Goal: Information Seeking & Learning: Learn about a topic

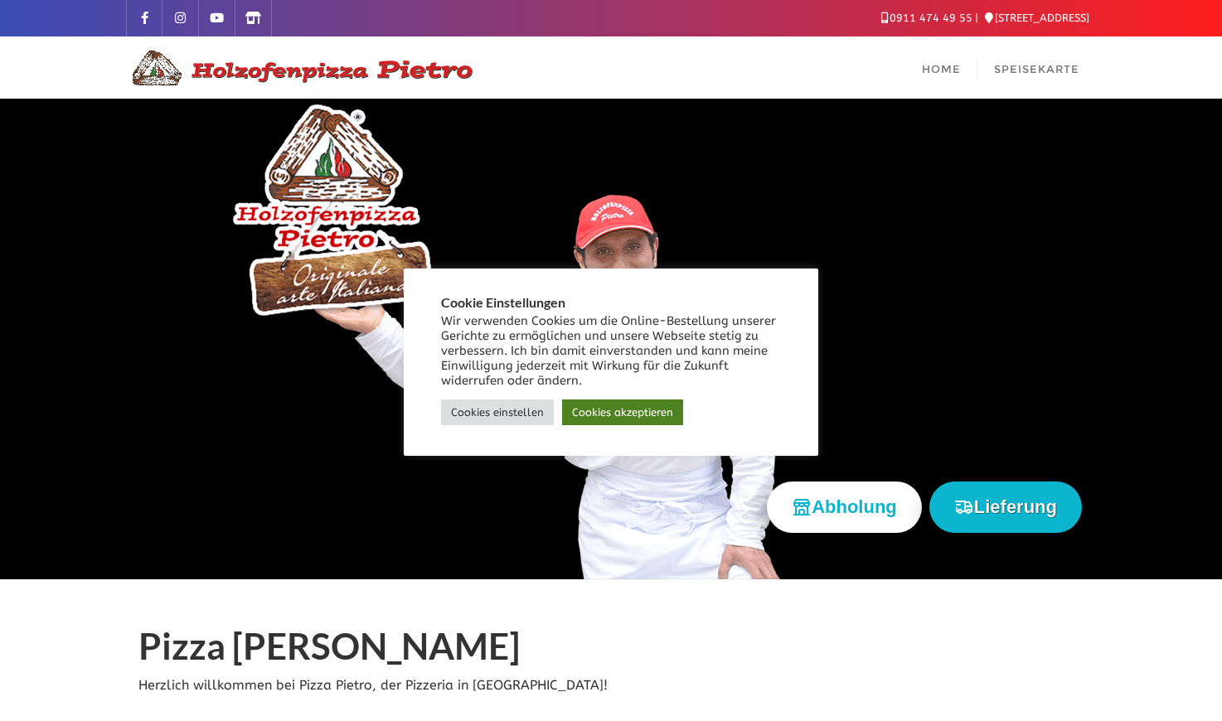
click at [622, 416] on link "Cookies akzeptieren" at bounding box center [622, 413] width 121 height 26
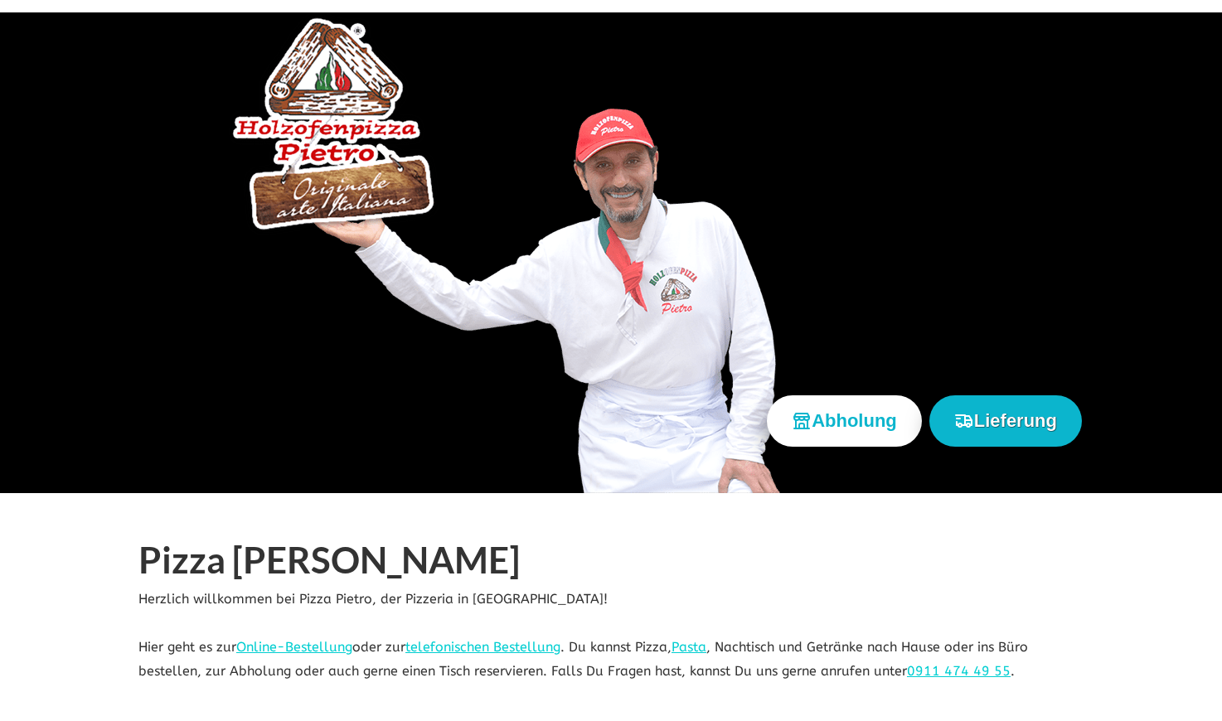
scroll to position [580, 0]
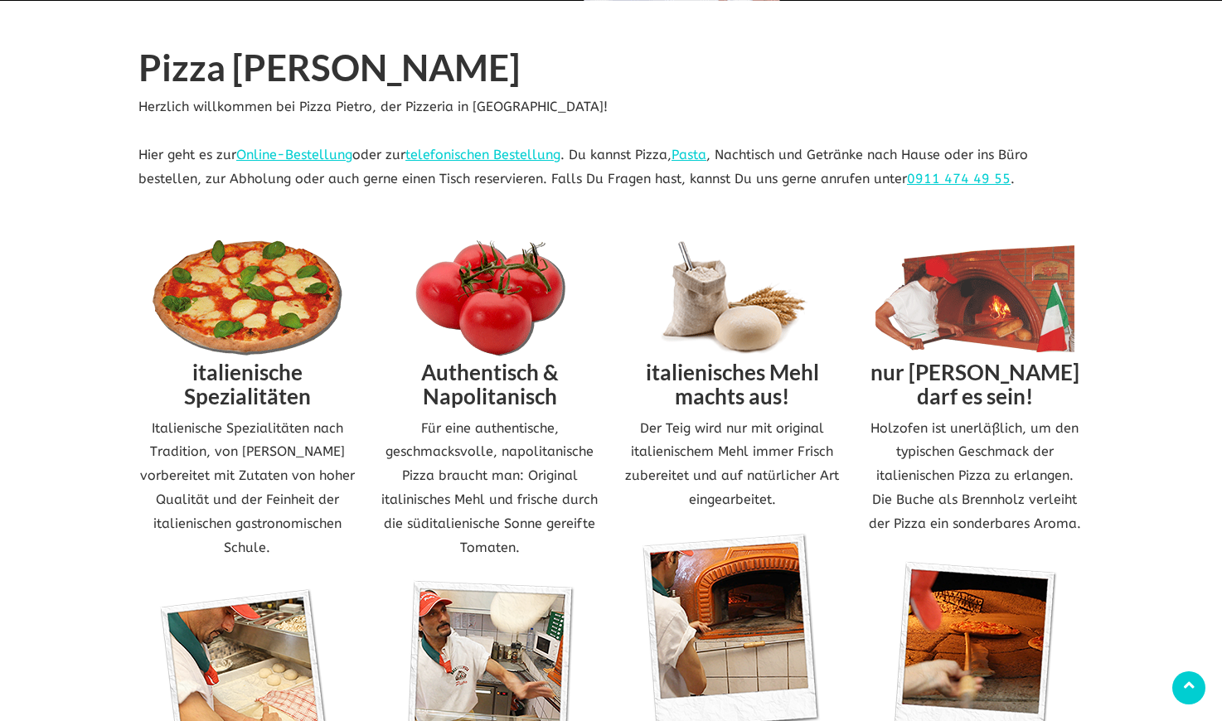
click at [265, 287] on img at bounding box center [247, 298] width 199 height 116
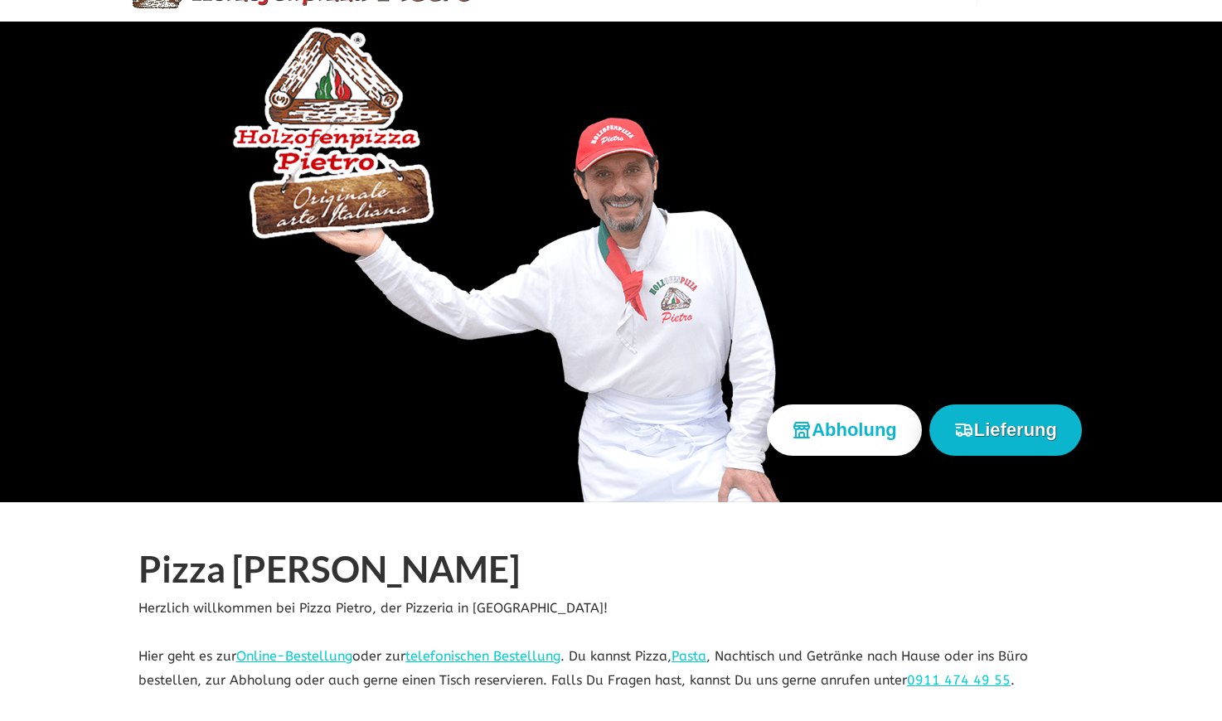
scroll to position [0, 0]
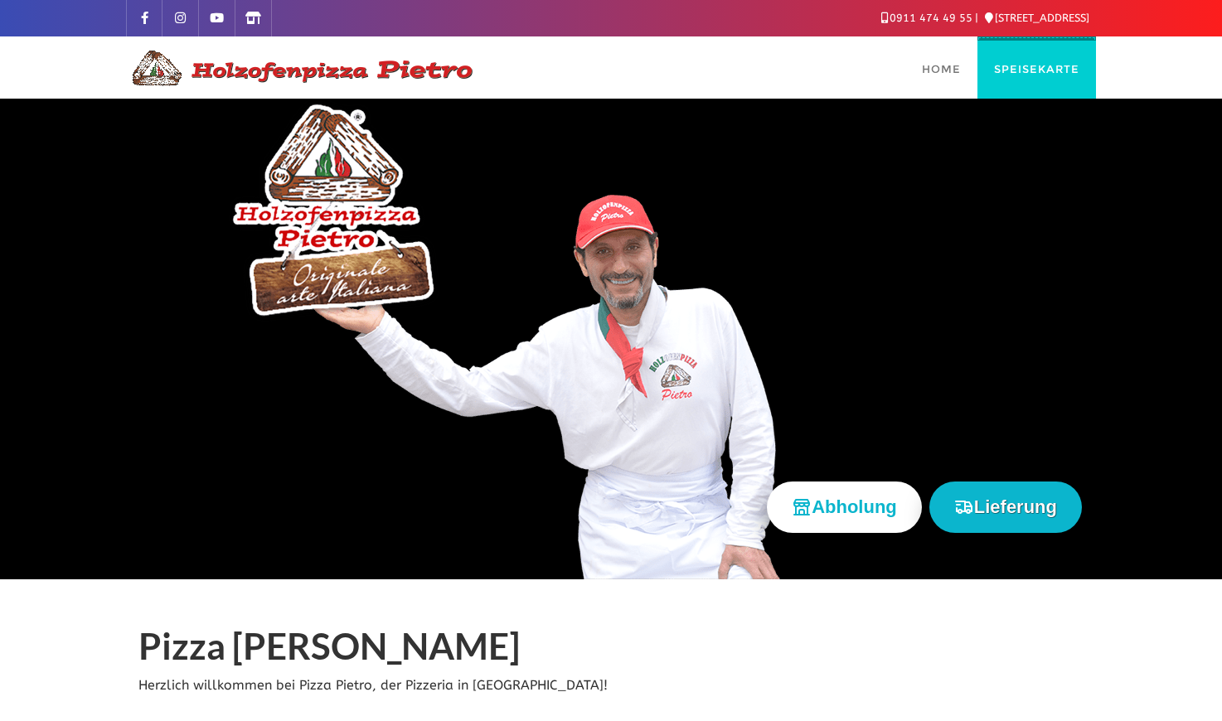
click at [1017, 77] on link "Speisekarte" at bounding box center [1037, 67] width 119 height 62
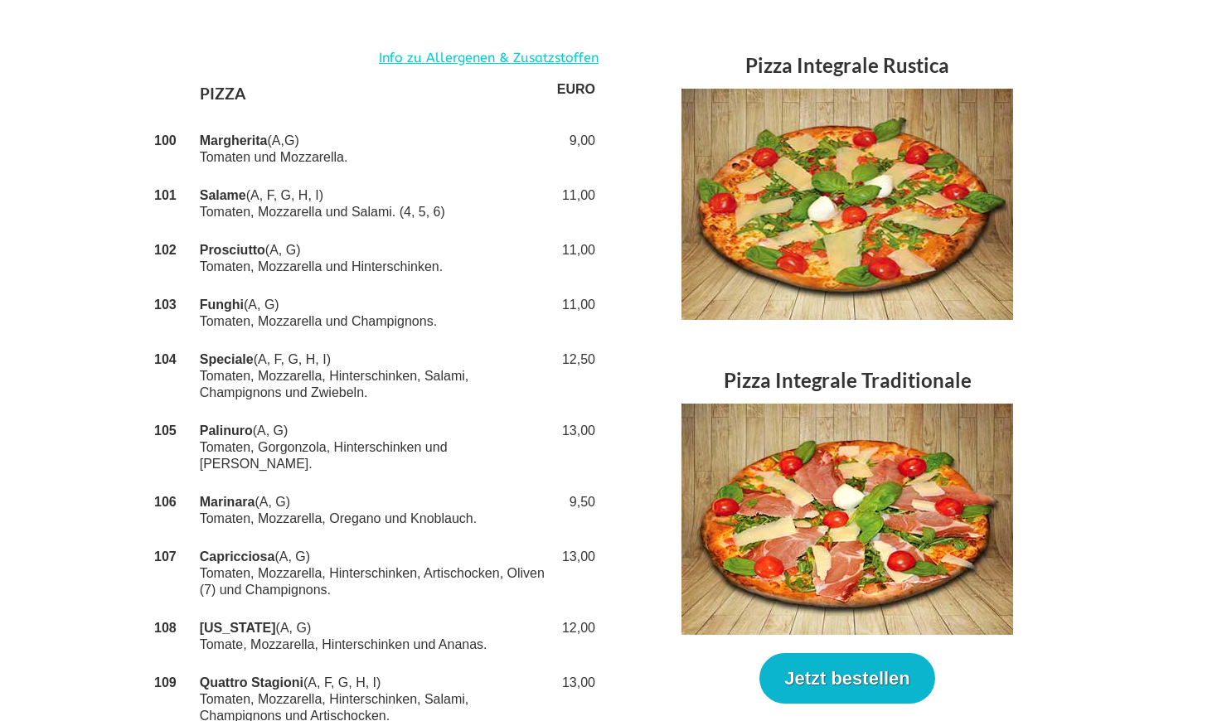
scroll to position [332, 0]
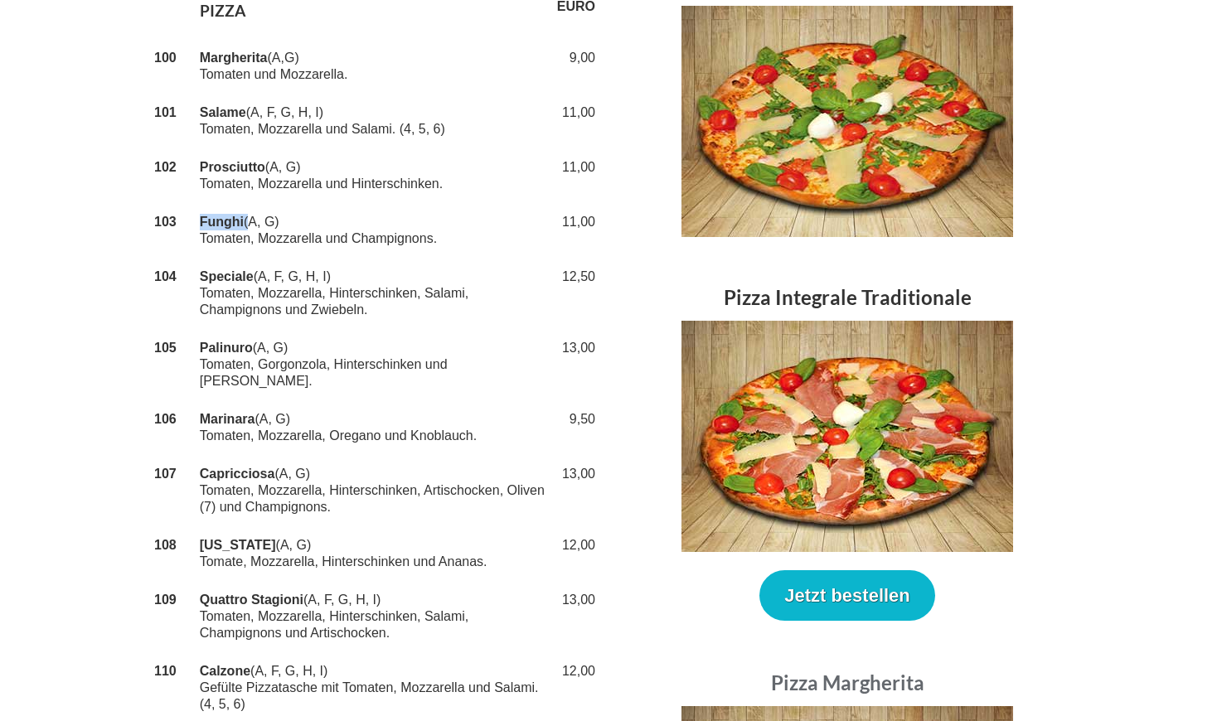
drag, startPoint x: 197, startPoint y: 219, endPoint x: 249, endPoint y: 221, distance: 51.5
click at [249, 221] on tr "103 Funghi (A, G) Tomaten, Mozzarella und Champignons. 11,00" at bounding box center [375, 230] width 448 height 55
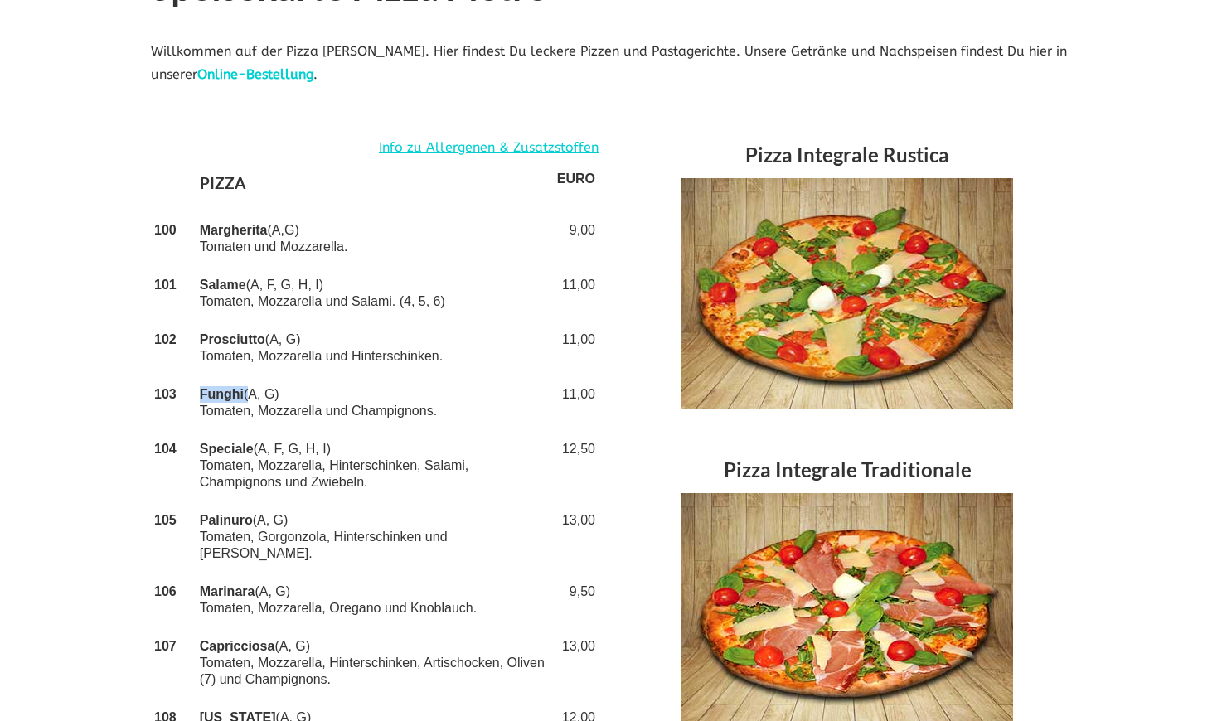
scroll to position [166, 0]
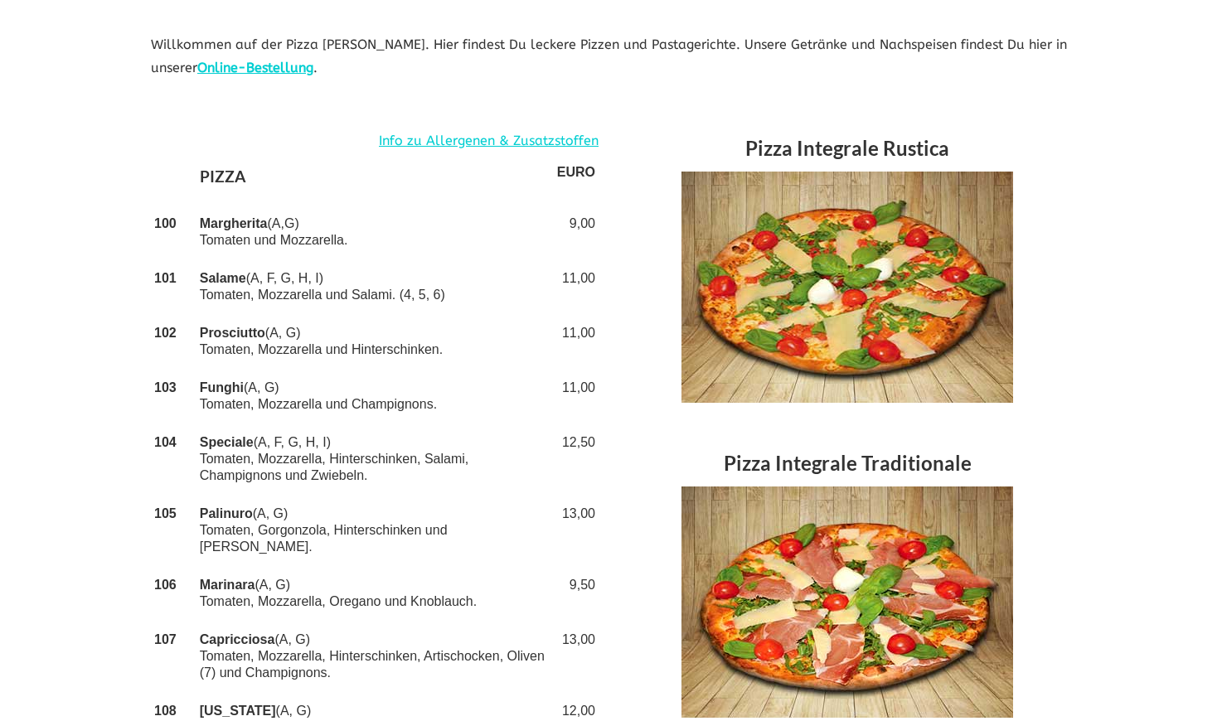
click at [226, 439] on strong "Speciale" at bounding box center [227, 442] width 54 height 14
copy td "Speciale"
